Goal: Use online tool/utility: Utilize a website feature to perform a specific function

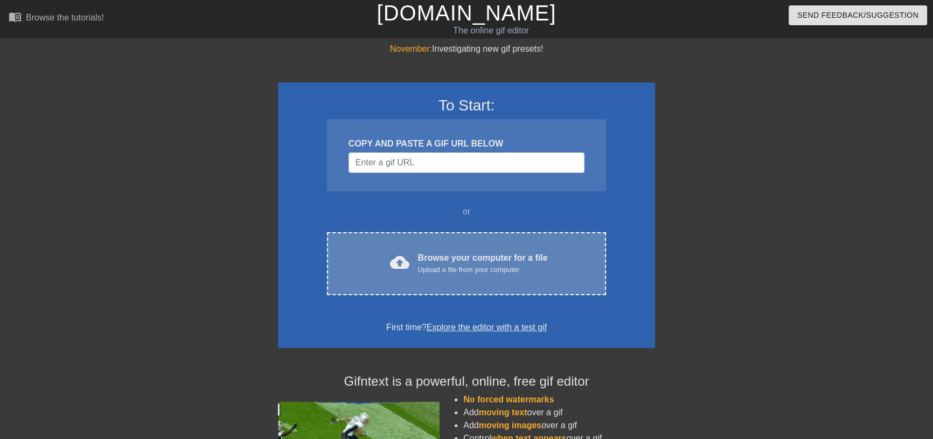
click at [463, 274] on div "Upload a file from your computer" at bounding box center [483, 270] width 130 height 11
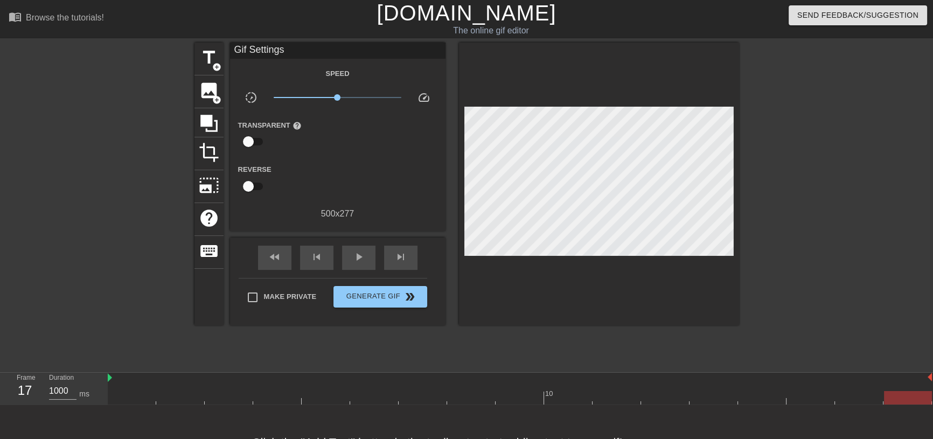
drag, startPoint x: 133, startPoint y: 398, endPoint x: 934, endPoint y: 383, distance: 801.4
click at [933, 383] on html "menu_book Browse the tutorials! [DOMAIN_NAME] The online gif editor Send Feedba…" at bounding box center [466, 240] width 933 height 480
type input "1000"
drag, startPoint x: 909, startPoint y: 393, endPoint x: 898, endPoint y: 404, distance: 14.9
click at [898, 404] on div at bounding box center [908, 397] width 48 height 13
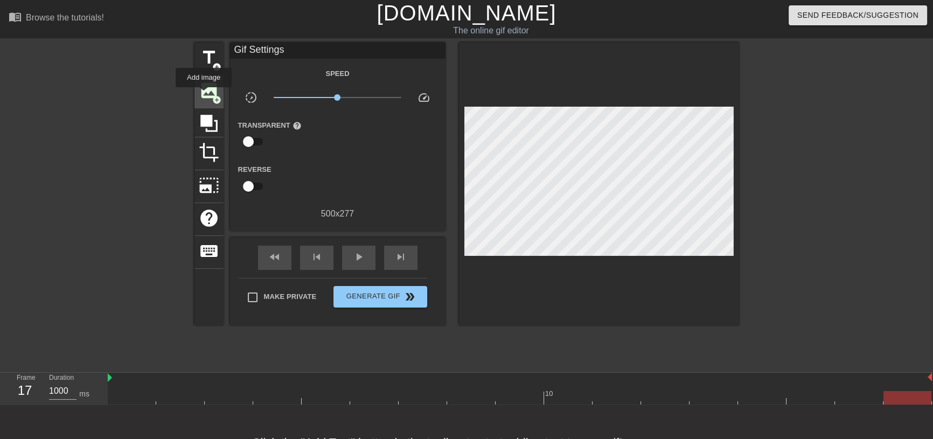
click at [204, 94] on span "image" at bounding box center [209, 90] width 20 height 20
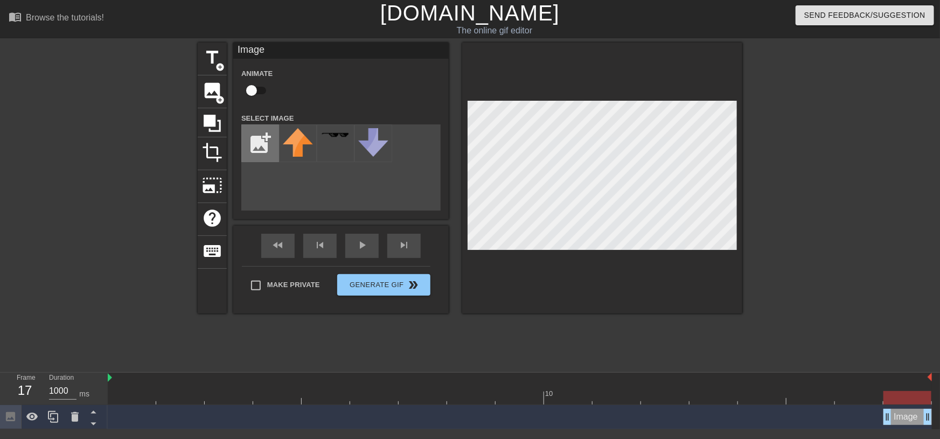
click at [261, 143] on input "file" at bounding box center [260, 143] width 37 height 37
type input "C:\fakepath\RADcircle.png"
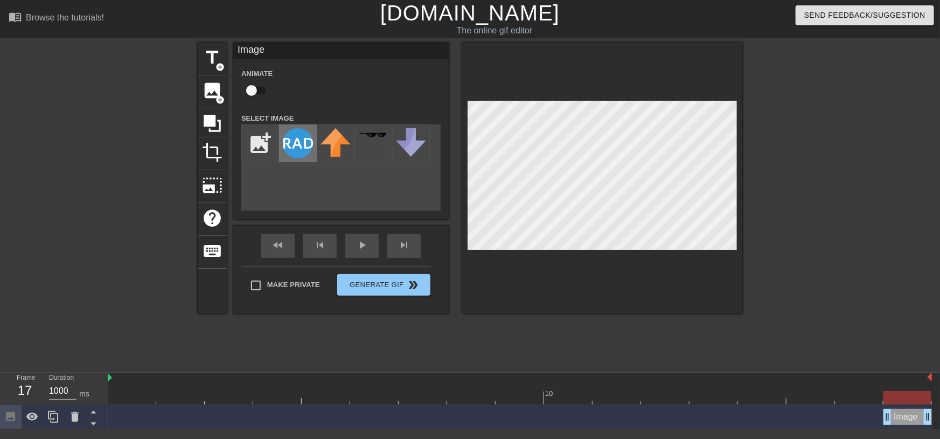
click at [301, 143] on img at bounding box center [298, 143] width 30 height 30
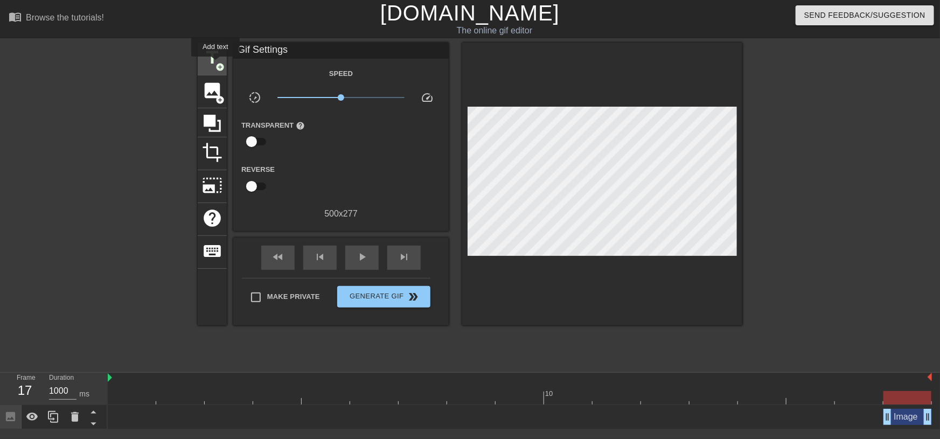
click at [216, 64] on span "add_circle" at bounding box center [220, 67] width 9 height 9
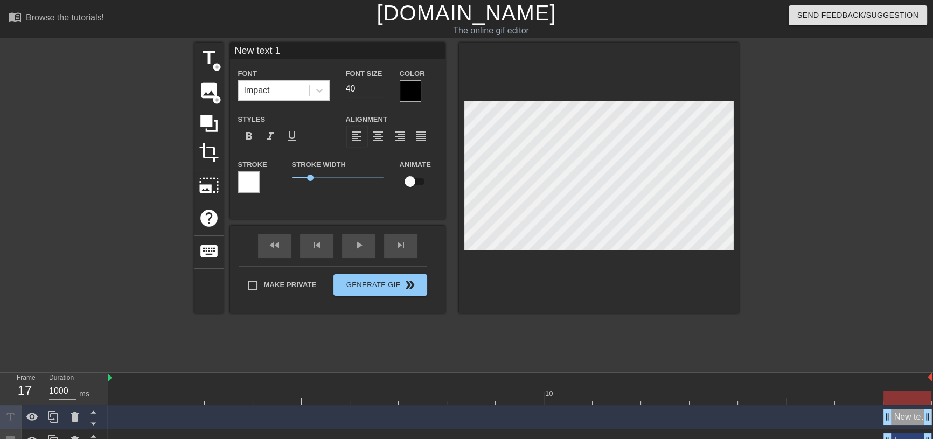
drag, startPoint x: 301, startPoint y: 49, endPoint x: 132, endPoint y: 56, distance: 168.8
click at [132, 56] on div "title add_circle image add_circle crop photo_size_select_large help keyboard Ne…" at bounding box center [466, 204] width 933 height 323
type input "TSP"
click at [411, 81] on div at bounding box center [411, 91] width 22 height 22
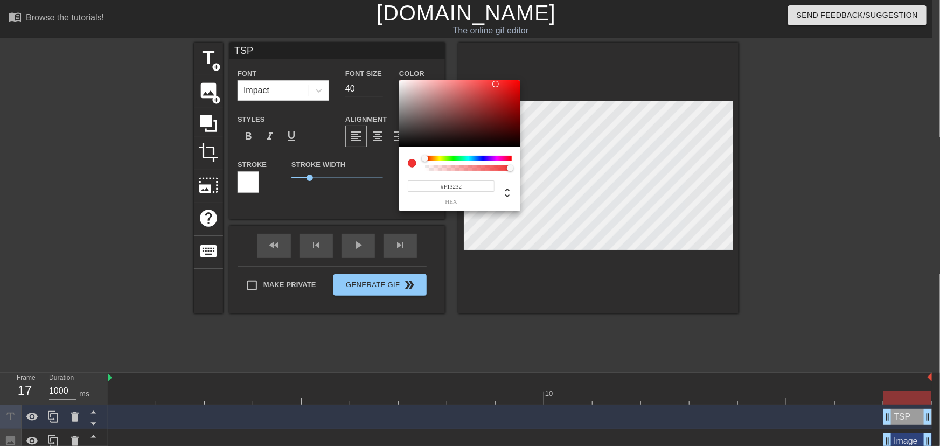
click at [400, 84] on div at bounding box center [459, 113] width 121 height 67
click at [399, 83] on div at bounding box center [459, 113] width 121 height 67
click at [404, 85] on div at bounding box center [402, 86] width 6 height 6
type input "#F7F1F1"
click at [403, 82] on div at bounding box center [402, 82] width 6 height 6
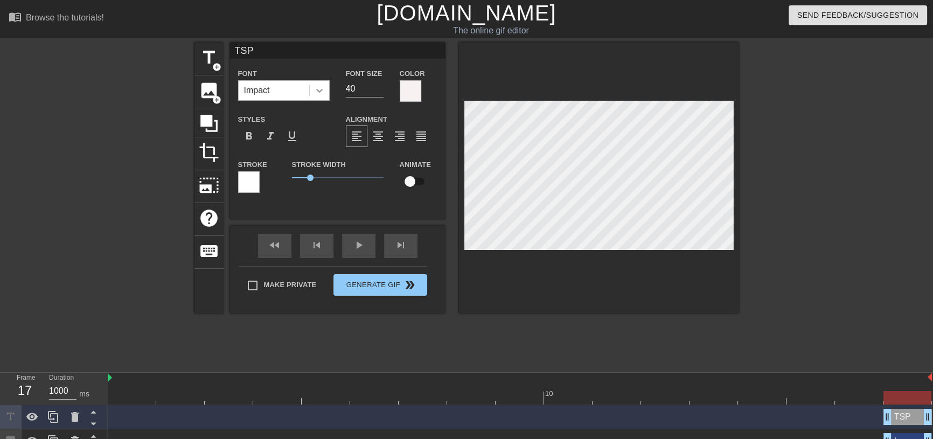
click at [321, 95] on icon at bounding box center [319, 90] width 11 height 11
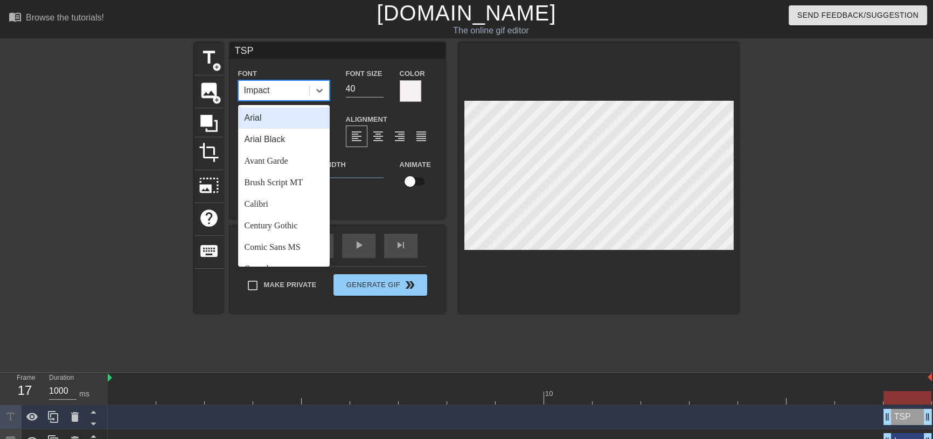
click at [280, 115] on div "Arial" at bounding box center [284, 118] width 92 height 22
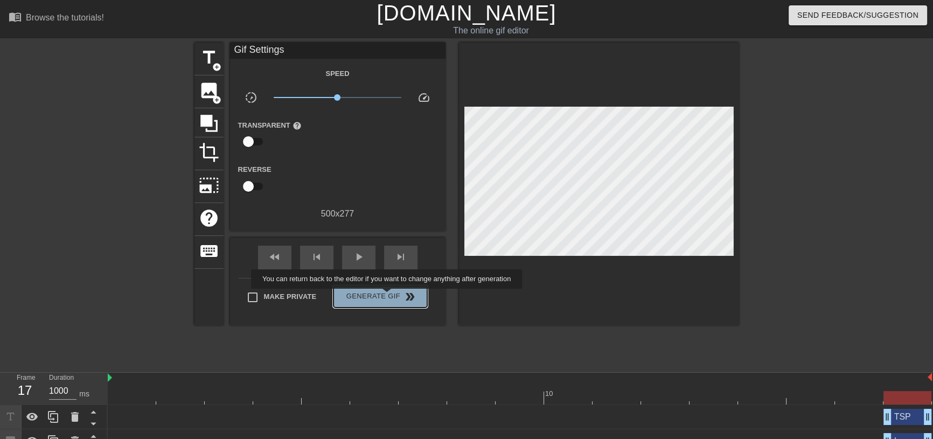
click at [388, 296] on span "Generate Gif double_arrow" at bounding box center [380, 296] width 85 height 13
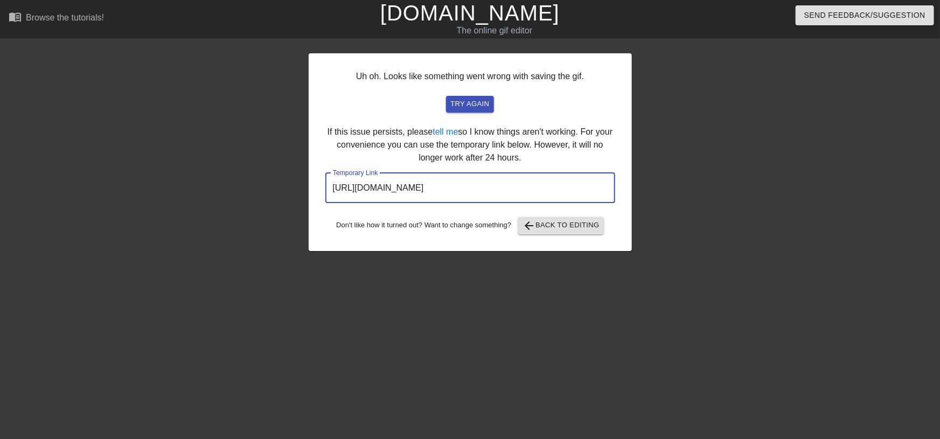
drag, startPoint x: 553, startPoint y: 184, endPoint x: 313, endPoint y: 167, distance: 241.0
click at [313, 167] on div "Uh oh. Looks like something went wrong with saving the gif. try again If this i…" at bounding box center [470, 152] width 323 height 198
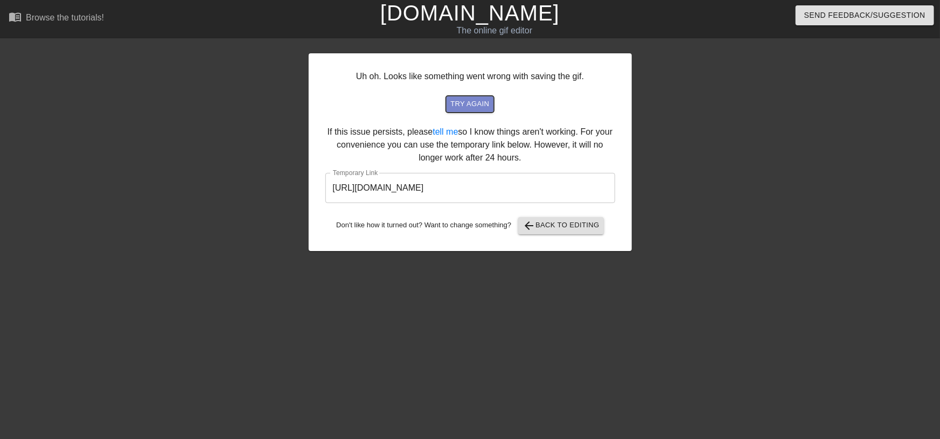
click at [447, 99] on button "try again" at bounding box center [469, 104] width 47 height 17
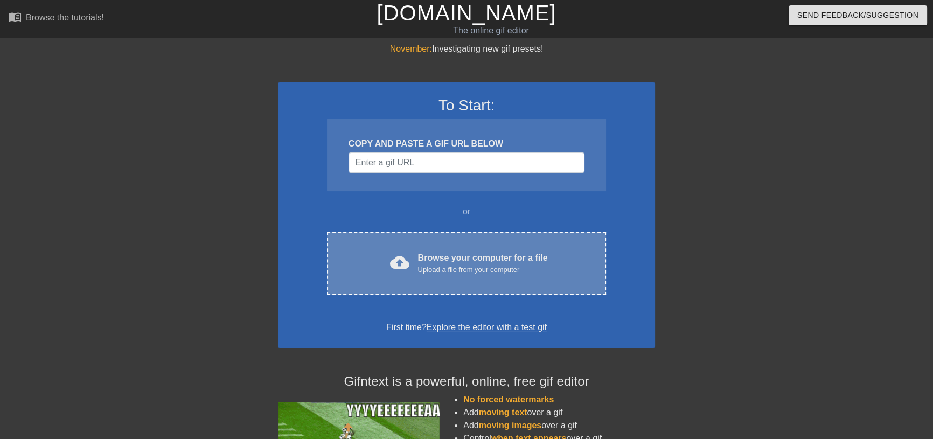
click at [489, 255] on div "Browse your computer for a file Upload a file from your computer" at bounding box center [483, 264] width 130 height 24
click at [434, 263] on div "Browse your computer for a file Upload a file from your computer" at bounding box center [483, 264] width 130 height 24
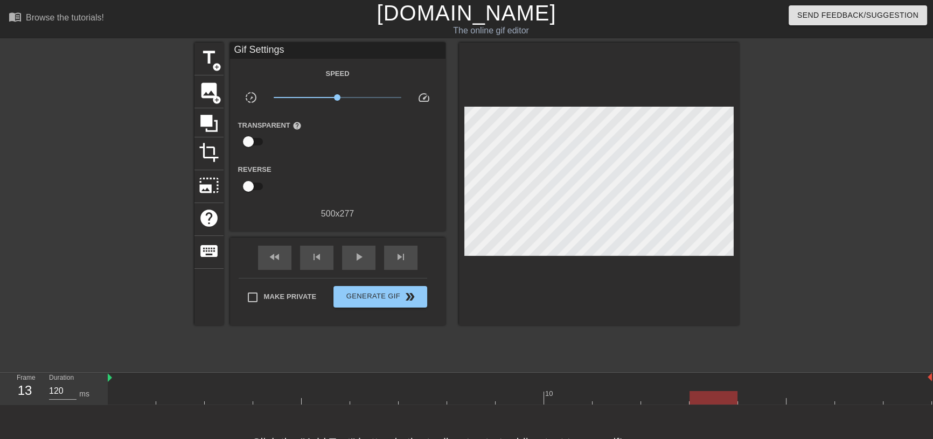
type input "1000"
drag, startPoint x: 135, startPoint y: 396, endPoint x: 988, endPoint y: 387, distance: 853.1
click at [933, 387] on html "menu_book Browse the tutorials! [DOMAIN_NAME] The online gif editor Send Feedba…" at bounding box center [466, 240] width 933 height 480
click at [212, 95] on span "add_circle" at bounding box center [216, 99] width 9 height 9
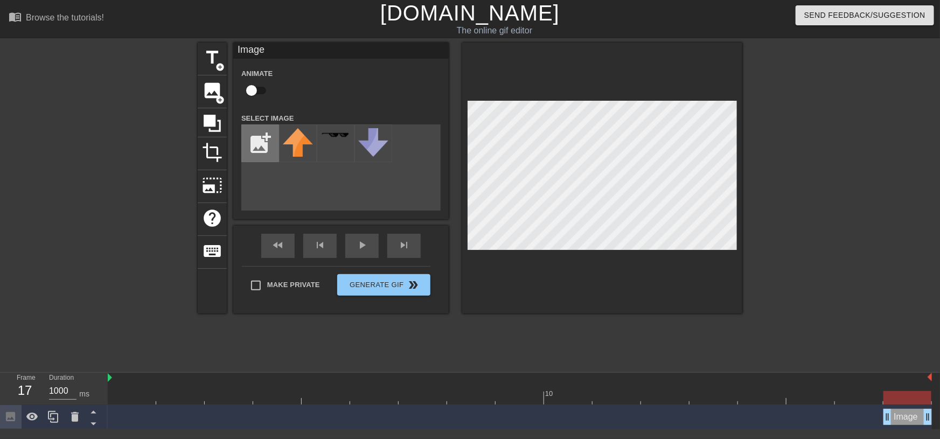
click at [265, 147] on input "file" at bounding box center [260, 143] width 37 height 37
type input "C:\fakepath\cropped_circle_image (1).png"
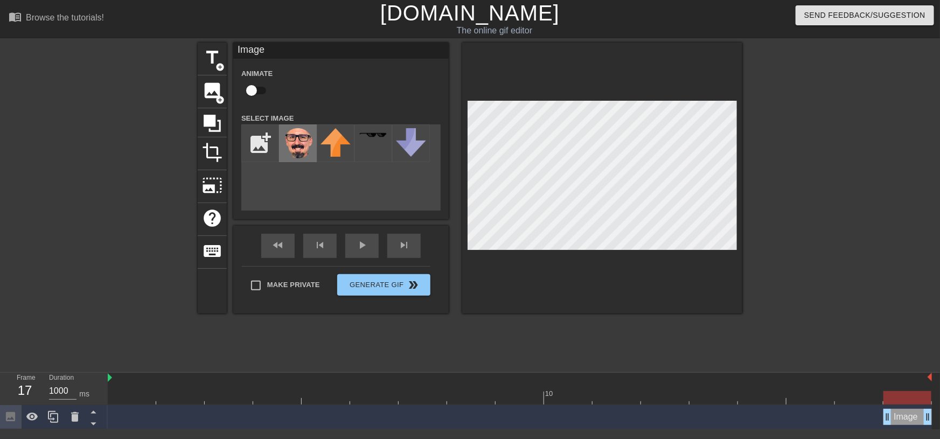
click at [303, 142] on img at bounding box center [298, 143] width 30 height 30
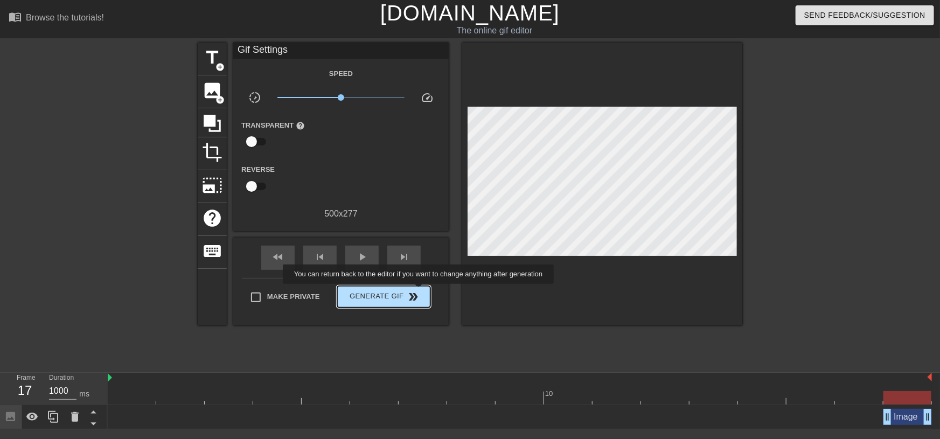
click at [420, 292] on span "double_arrow" at bounding box center [413, 296] width 13 height 13
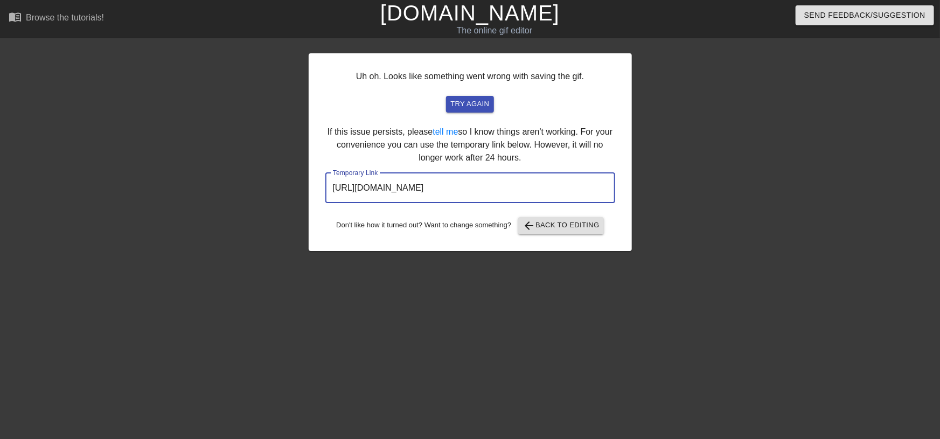
drag, startPoint x: 570, startPoint y: 192, endPoint x: 266, endPoint y: 181, distance: 303.6
click at [266, 181] on div "Uh oh. Looks like something went wrong with saving the gif. try again If this i…" at bounding box center [470, 204] width 940 height 323
click at [570, 224] on span "arrow_back Back to Editing" at bounding box center [561, 225] width 77 height 13
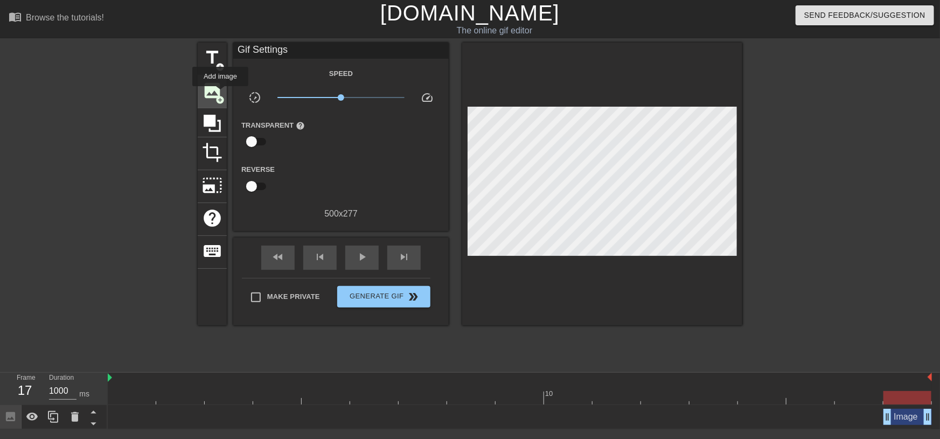
click at [220, 95] on span "add_circle" at bounding box center [220, 99] width 9 height 9
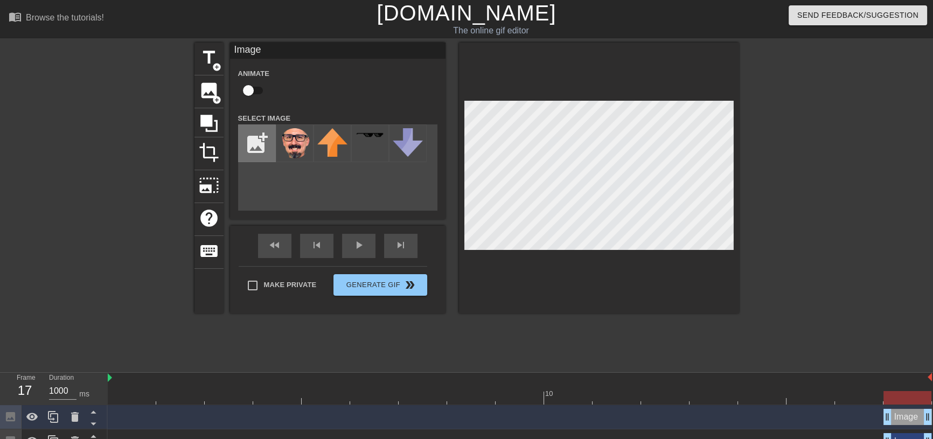
click at [258, 144] on input "file" at bounding box center [257, 143] width 37 height 37
type input "C:\fakepath\RADcircle.png"
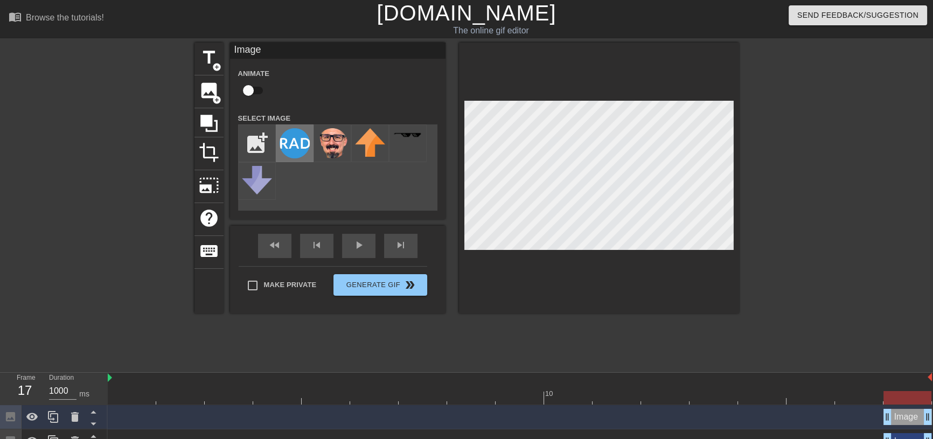
click at [299, 150] on img at bounding box center [295, 143] width 30 height 30
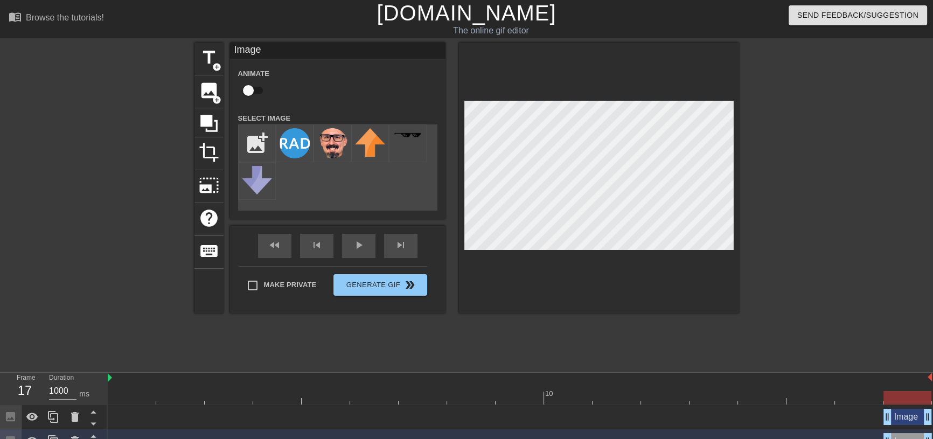
scroll to position [16, 0]
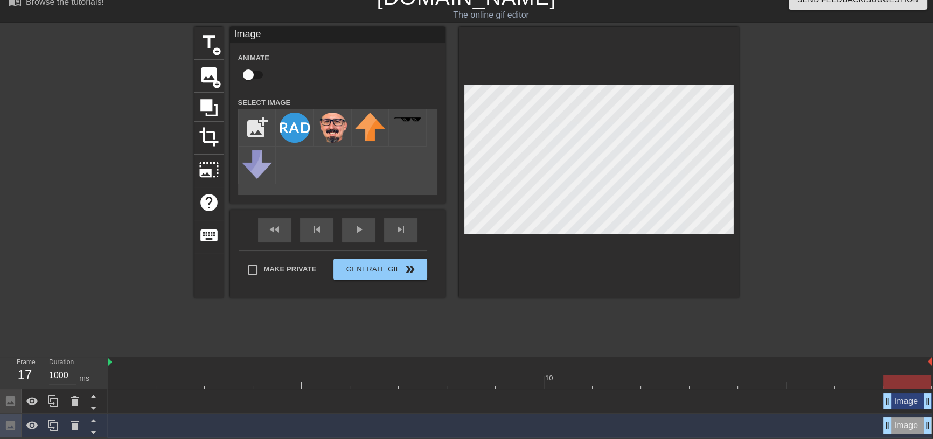
click at [902, 425] on div "Image drag_handle drag_handle" at bounding box center [908, 426] width 48 height 16
click at [904, 414] on div "Image drag_handle drag_handle" at bounding box center [520, 426] width 824 height 24
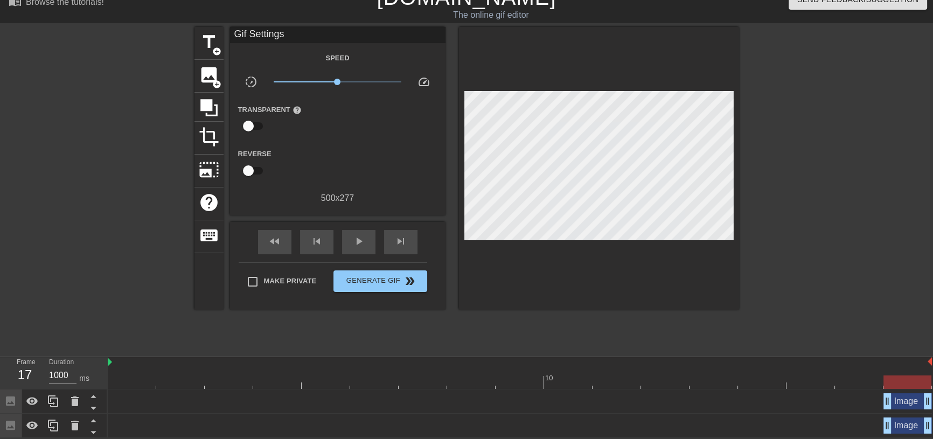
click at [899, 404] on div "Image drag_handle drag_handle" at bounding box center [908, 401] width 48 height 16
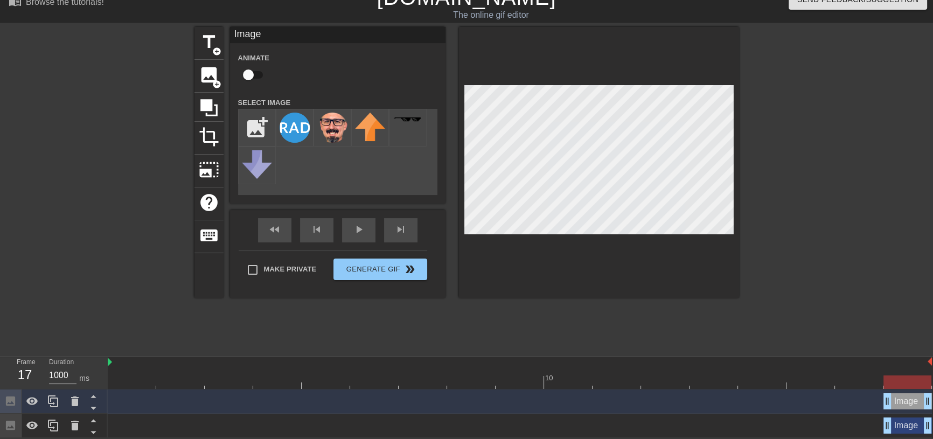
click at [903, 427] on div "Image drag_handle drag_handle" at bounding box center [908, 426] width 48 height 16
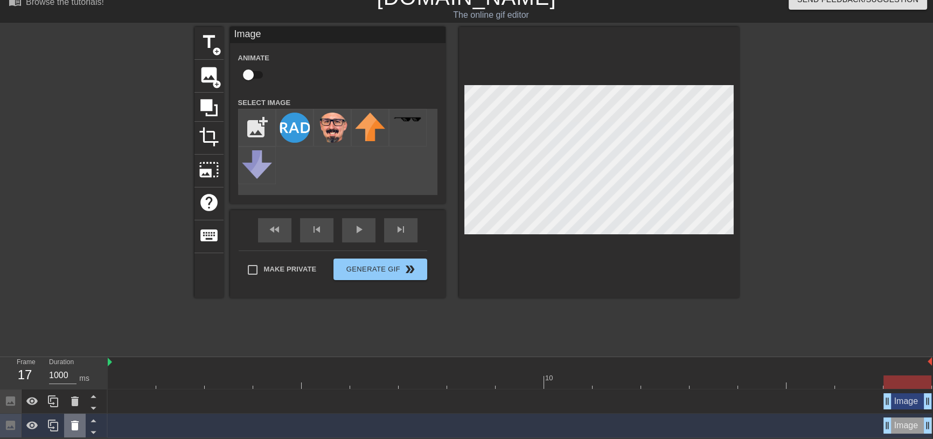
click at [70, 422] on icon at bounding box center [74, 425] width 13 height 13
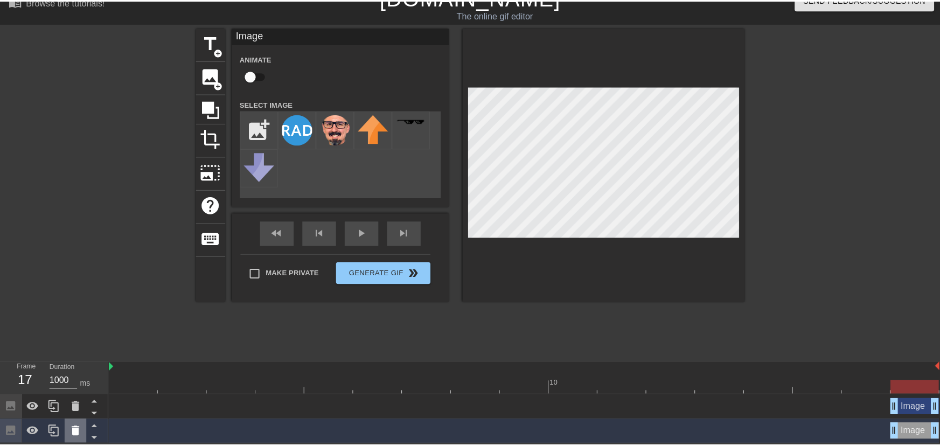
scroll to position [9, 0]
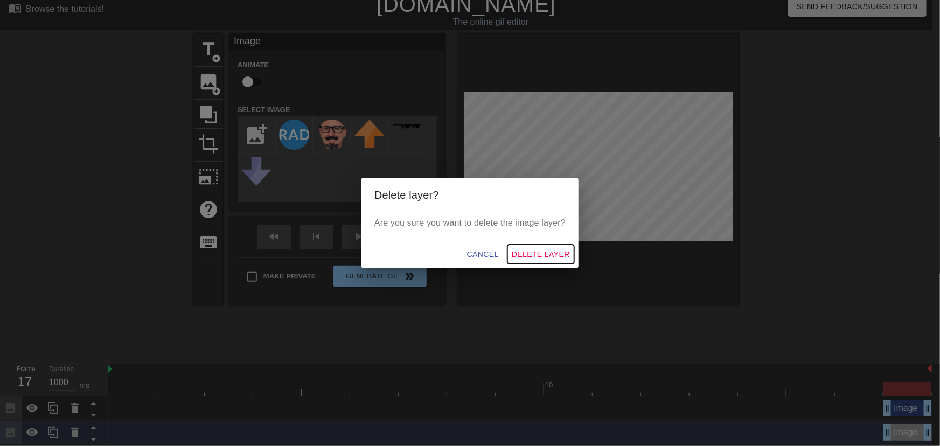
click at [518, 254] on span "Delete Layer" at bounding box center [541, 254] width 58 height 13
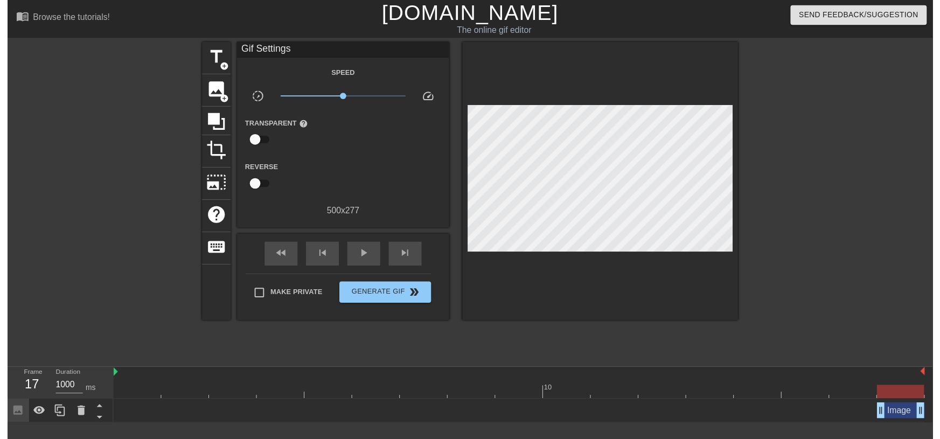
scroll to position [0, 0]
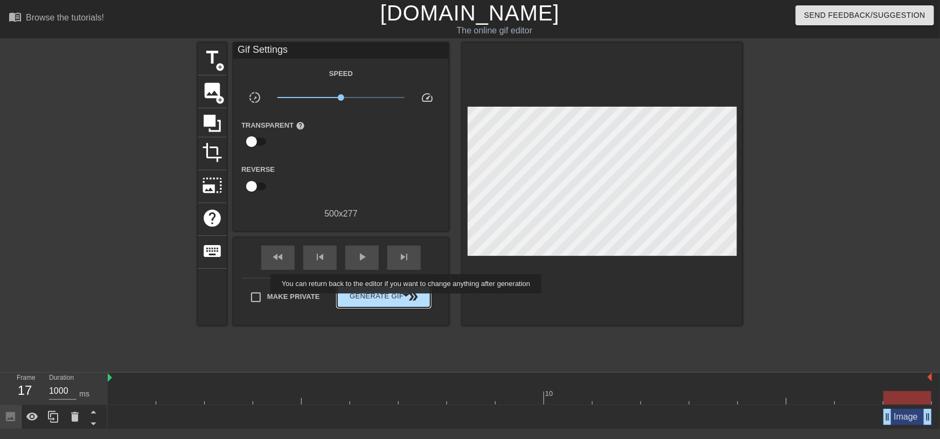
click at [408, 303] on button "Generate Gif double_arrow" at bounding box center [383, 297] width 93 height 22
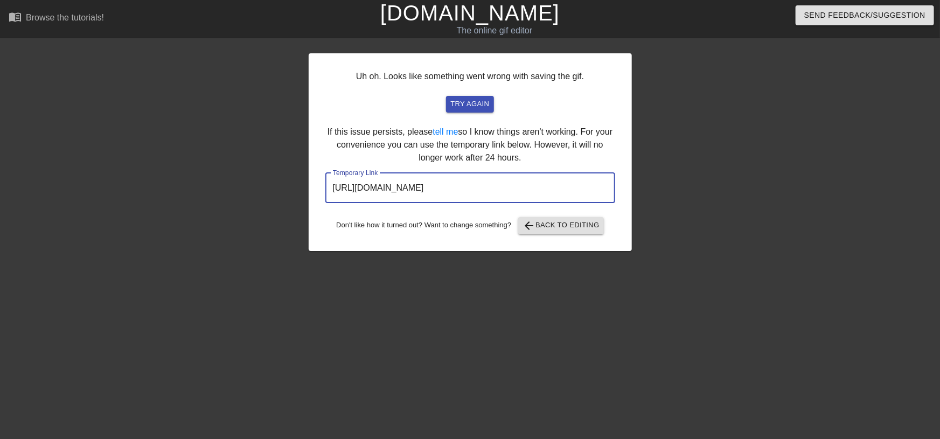
drag, startPoint x: 565, startPoint y: 193, endPoint x: 208, endPoint y: 184, distance: 357.4
click at [208, 184] on div "Uh oh. Looks like something went wrong with saving the gif. try again If this i…" at bounding box center [470, 204] width 940 height 323
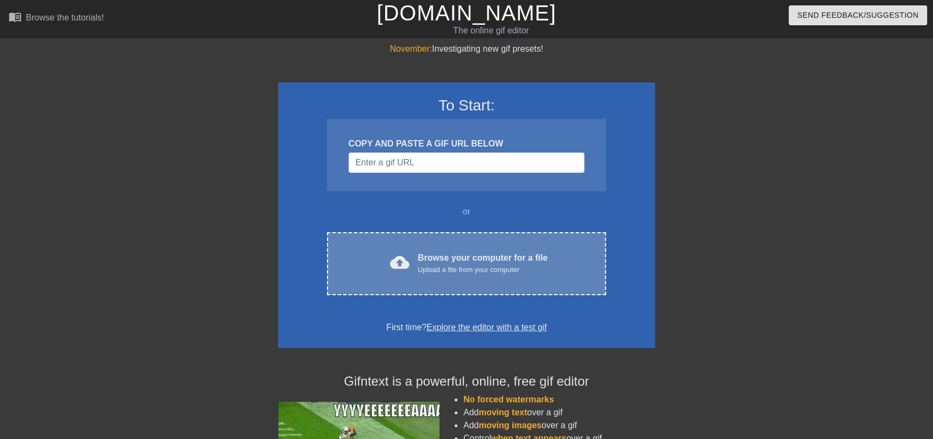
click at [472, 265] on div "Upload a file from your computer" at bounding box center [483, 270] width 130 height 11
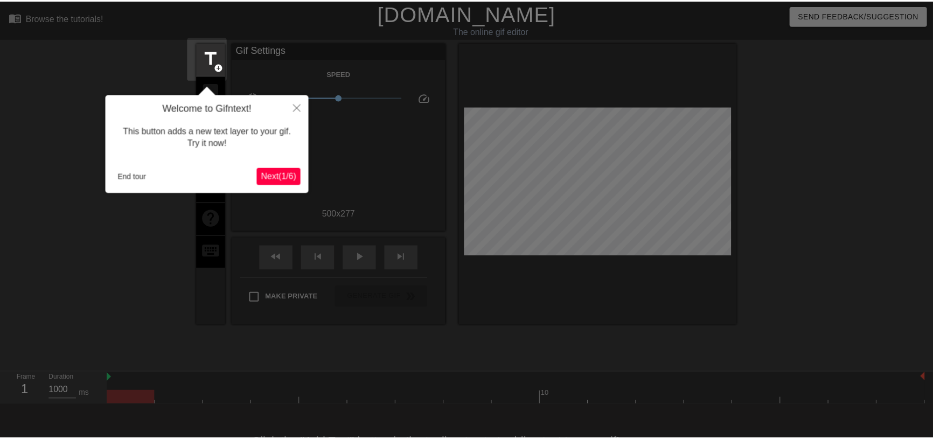
scroll to position [26, 0]
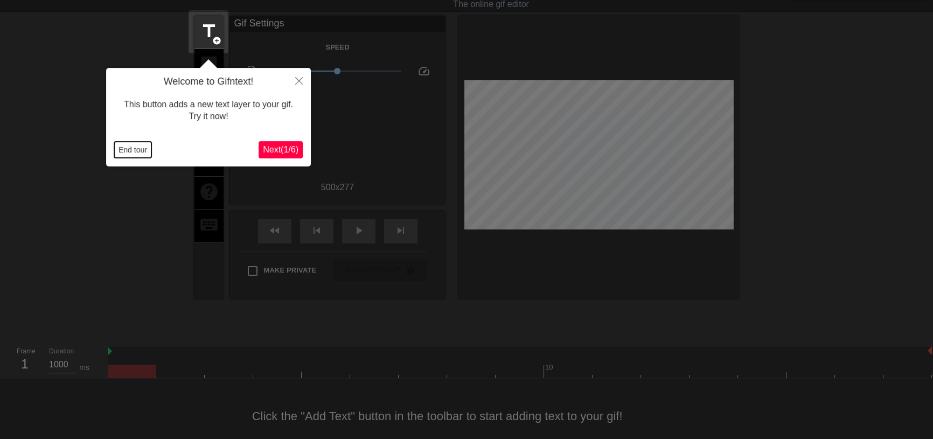
click at [142, 147] on button "End tour" at bounding box center [132, 150] width 37 height 16
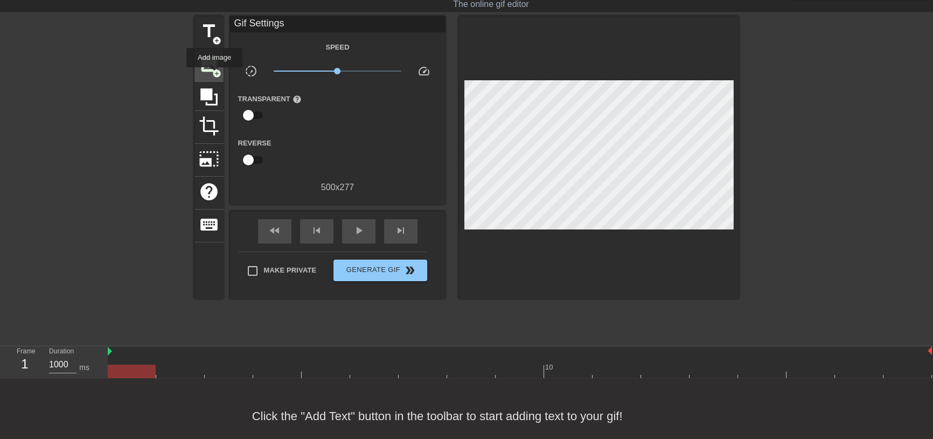
click at [214, 75] on span "add_circle" at bounding box center [216, 73] width 9 height 9
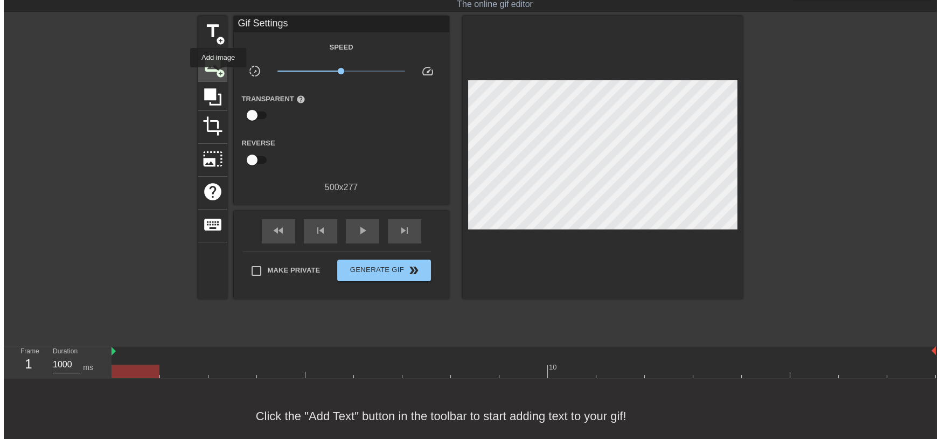
scroll to position [0, 0]
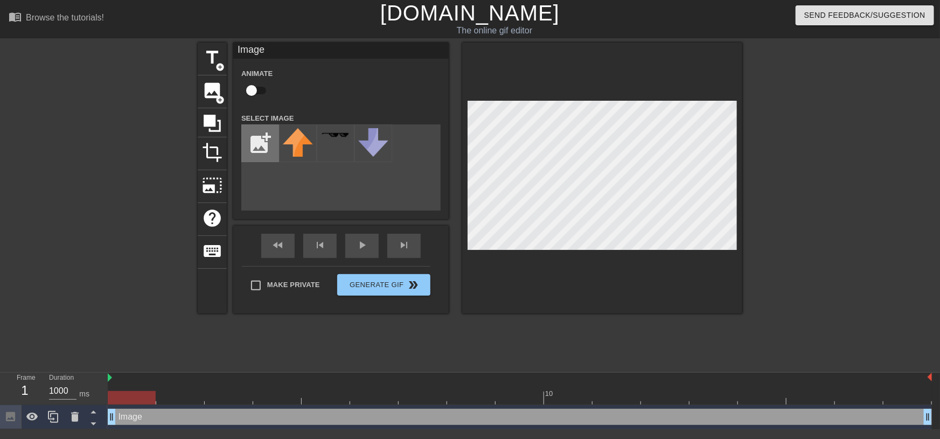
click at [266, 156] on input "file" at bounding box center [260, 143] width 37 height 37
type input "C:\fakepath\tiny geoff.png"
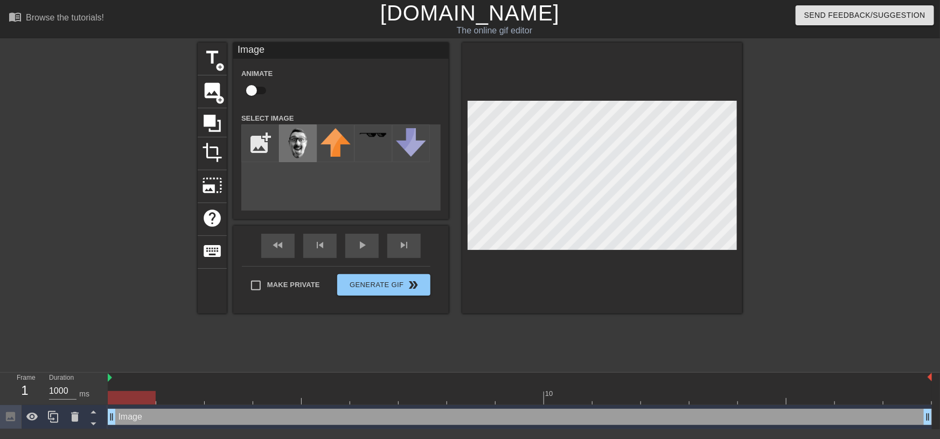
click at [290, 142] on img at bounding box center [298, 143] width 30 height 30
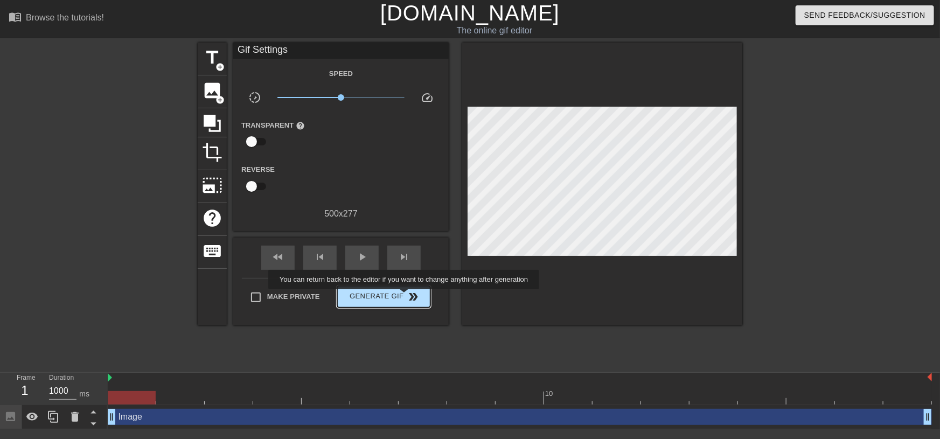
click at [405, 298] on span "Generate Gif double_arrow" at bounding box center [384, 296] width 85 height 13
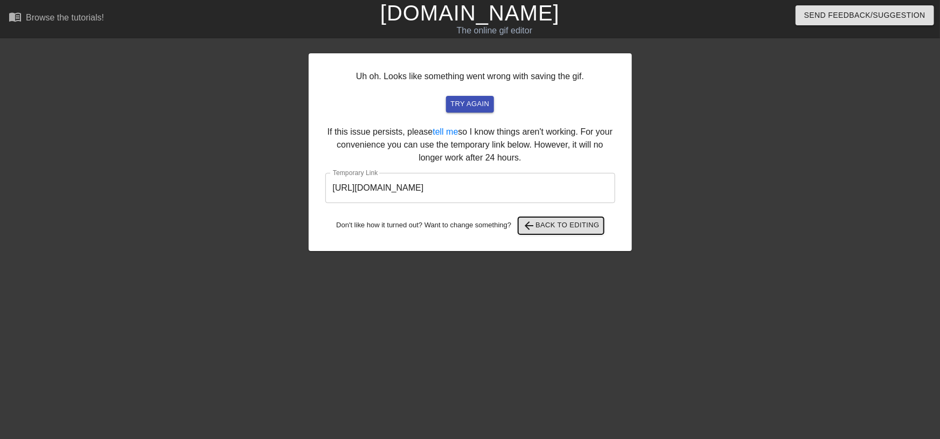
click at [547, 221] on span "arrow_back Back to Editing" at bounding box center [561, 225] width 77 height 13
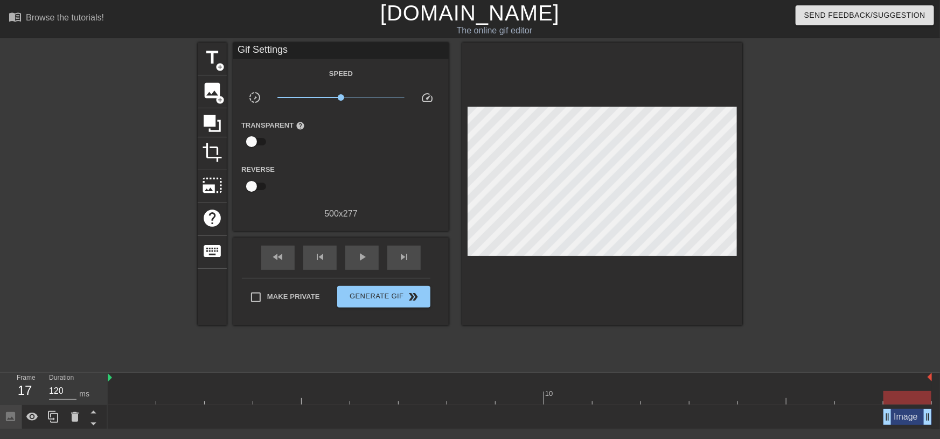
drag, startPoint x: 112, startPoint y: 419, endPoint x: 879, endPoint y: 383, distance: 767.7
click at [879, 383] on div "10 Image drag_handle drag_handle" at bounding box center [524, 401] width 833 height 57
click at [902, 399] on div at bounding box center [908, 397] width 48 height 13
drag, startPoint x: 899, startPoint y: 396, endPoint x: 937, endPoint y: 394, distance: 38.3
click at [933, 394] on div "10 Image drag_handle drag_handle" at bounding box center [524, 401] width 833 height 57
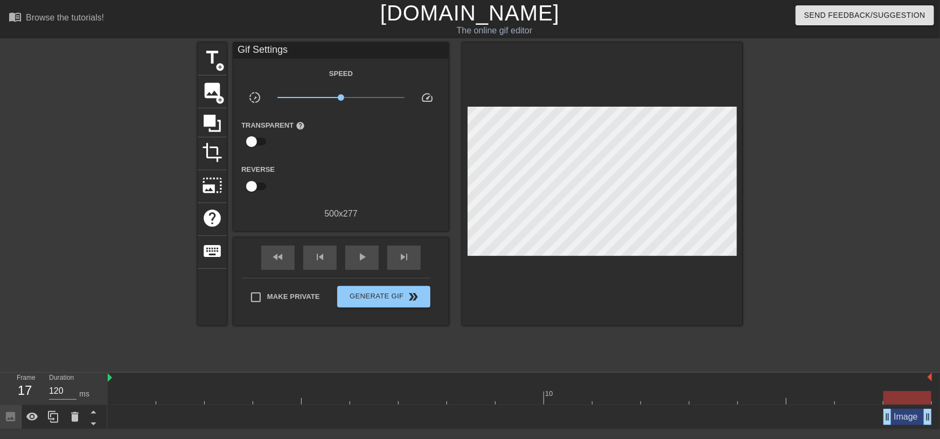
scroll to position [0, 8]
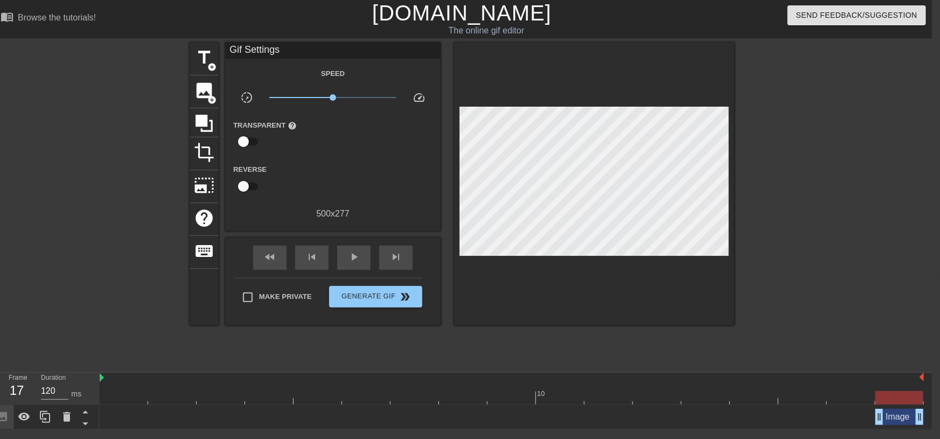
drag, startPoint x: 881, startPoint y: 418, endPoint x: 899, endPoint y: 418, distance: 18.9
drag, startPoint x: 895, startPoint y: 399, endPoint x: 934, endPoint y: 398, distance: 39.3
click at [932, 398] on html "menu_book Browse the tutorials! Gifntext.com The online gif editor Send Feedbac…" at bounding box center [462, 214] width 940 height 429
type input "1000"
drag, startPoint x: 903, startPoint y: 397, endPoint x: 179, endPoint y: 348, distance: 725.9
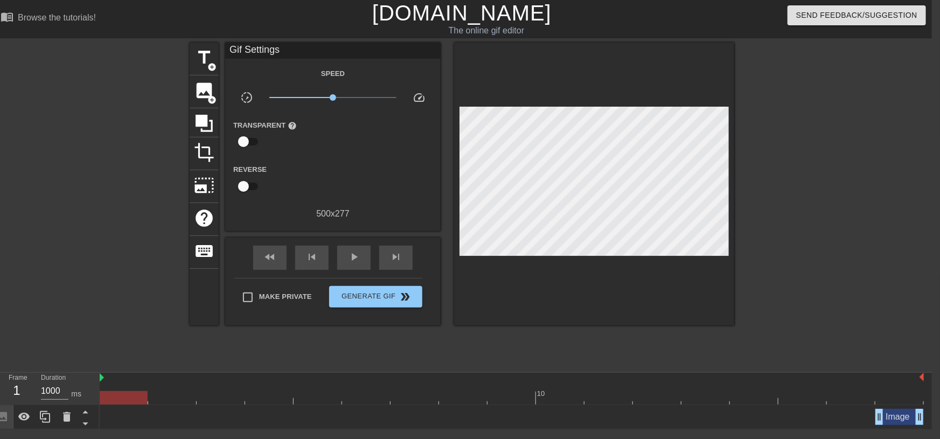
click at [118, 389] on div "10" at bounding box center [512, 389] width 824 height 32
click at [248, 188] on input "checkbox" at bounding box center [243, 186] width 61 height 20
checkbox input "true"
type input "1000"
drag, startPoint x: 129, startPoint y: 397, endPoint x: 904, endPoint y: 390, distance: 774.9
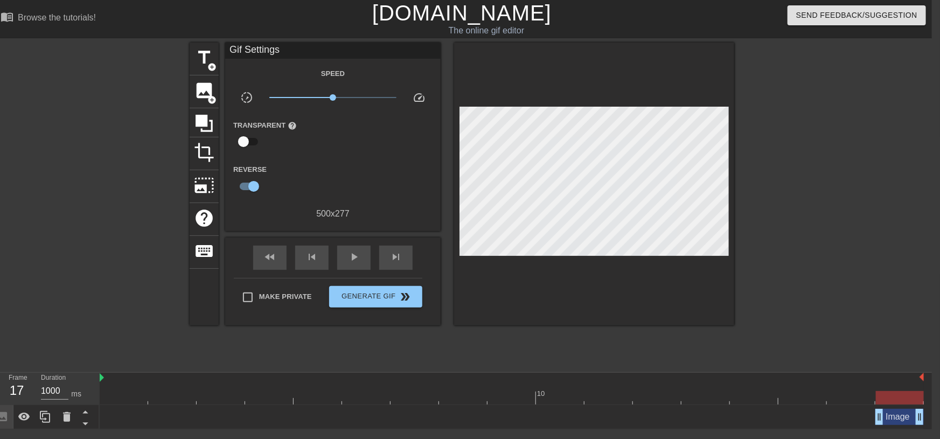
click at [904, 390] on div "10" at bounding box center [512, 389] width 824 height 32
click at [400, 293] on span "double_arrow" at bounding box center [405, 296] width 13 height 13
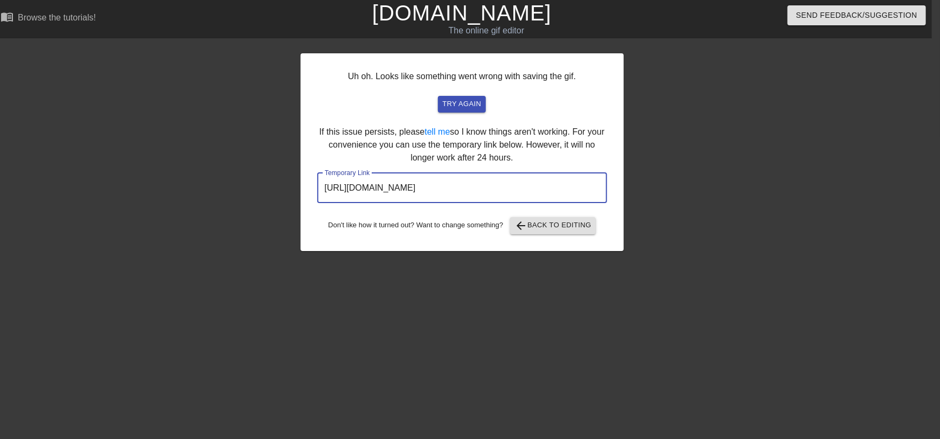
drag, startPoint x: 552, startPoint y: 186, endPoint x: 266, endPoint y: 180, distance: 285.7
click at [266, 180] on div "Uh oh. Looks like something went wrong with saving the gif. try again If this i…" at bounding box center [462, 204] width 940 height 323
